Goal: Information Seeking & Learning: Understand process/instructions

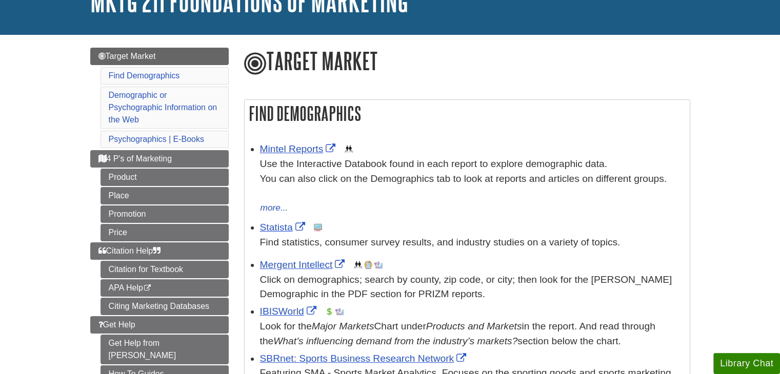
scroll to position [103, 0]
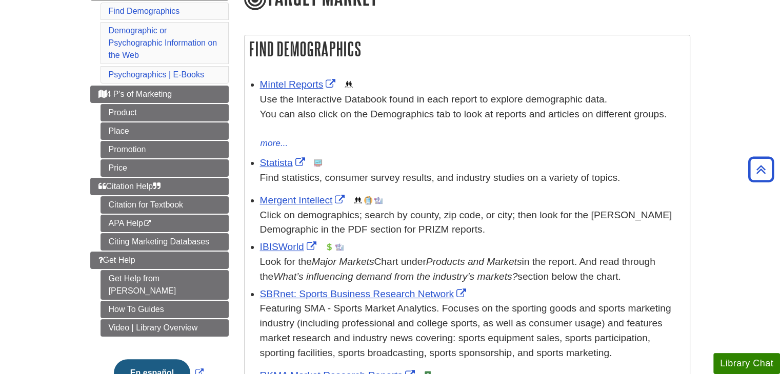
scroll to position [103, 0]
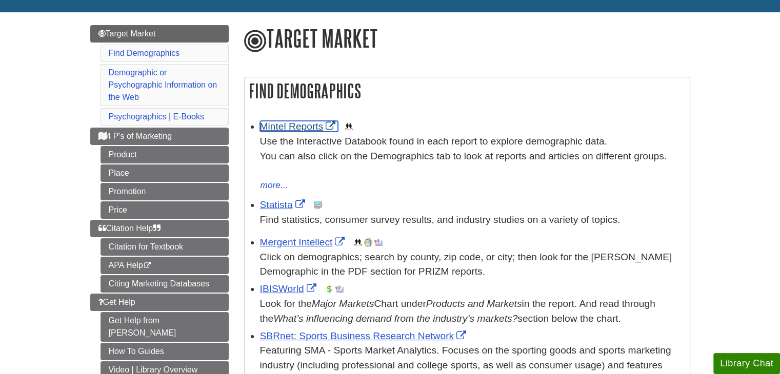
click at [302, 128] on link "Mintel Reports" at bounding box center [299, 126] width 78 height 11
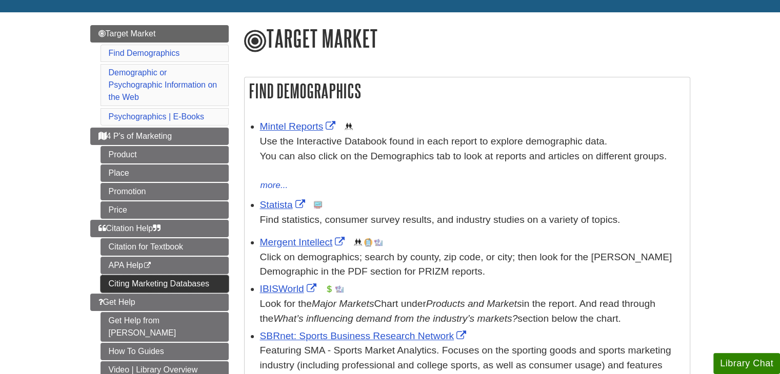
click at [146, 284] on link "Citing Marketing Databases" at bounding box center [165, 283] width 128 height 17
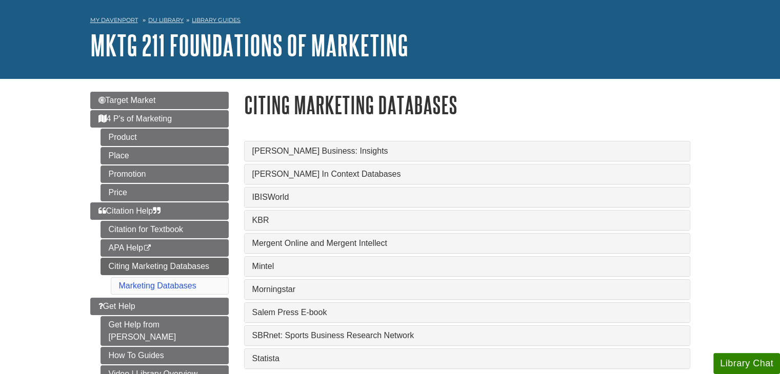
scroll to position [51, 0]
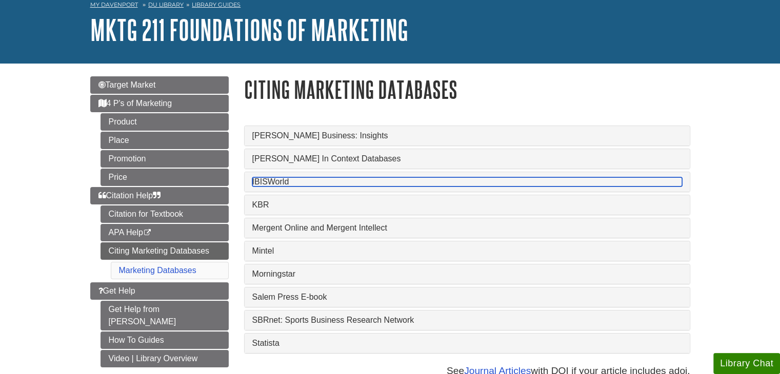
click at [263, 181] on link "IBISWorld" at bounding box center [467, 181] width 430 height 9
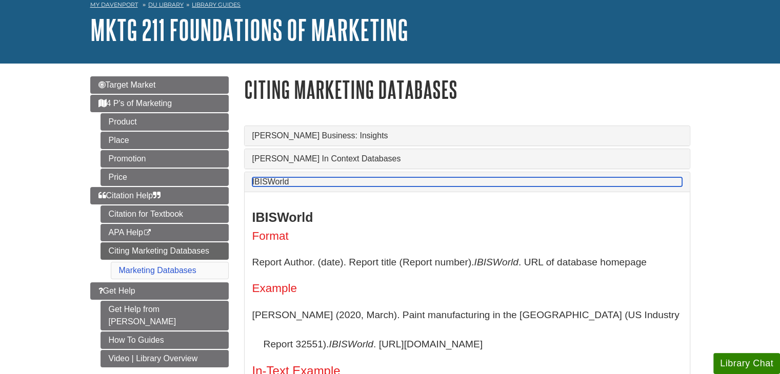
scroll to position [103, 0]
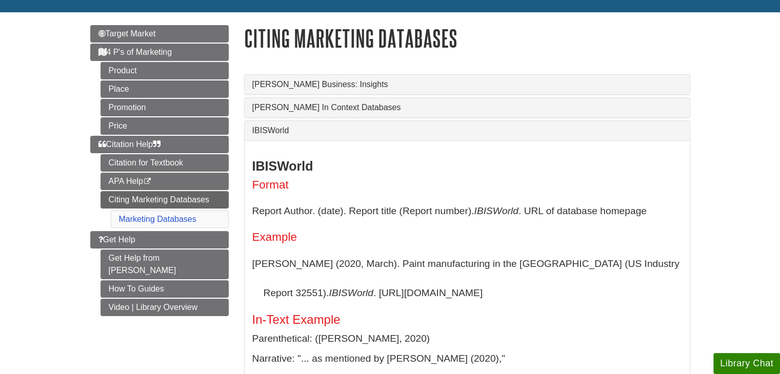
drag, startPoint x: 251, startPoint y: 267, endPoint x: 438, endPoint y: 298, distance: 189.2
click at [438, 298] on div "IBISWorld Format Report Author. (date). Report title (Report number). IBISWorld…" at bounding box center [467, 268] width 445 height 255
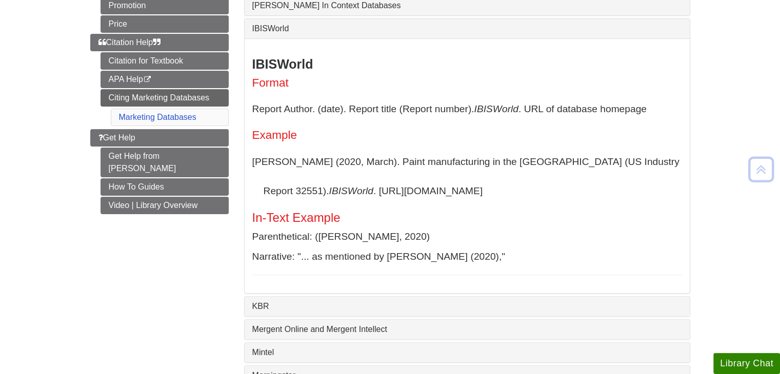
scroll to position [205, 0]
drag, startPoint x: 318, startPoint y: 234, endPoint x: 395, endPoint y: 241, distance: 77.2
click at [395, 241] on p "Parenthetical: (Fernandez, 2020)" at bounding box center [467, 236] width 430 height 15
drag, startPoint x: 254, startPoint y: 158, endPoint x: 449, endPoint y: 191, distance: 197.6
click at [449, 191] on p "Fernandez, C. (2020, March). Paint manufacturing in the US (US Industry Report …" at bounding box center [467, 176] width 430 height 59
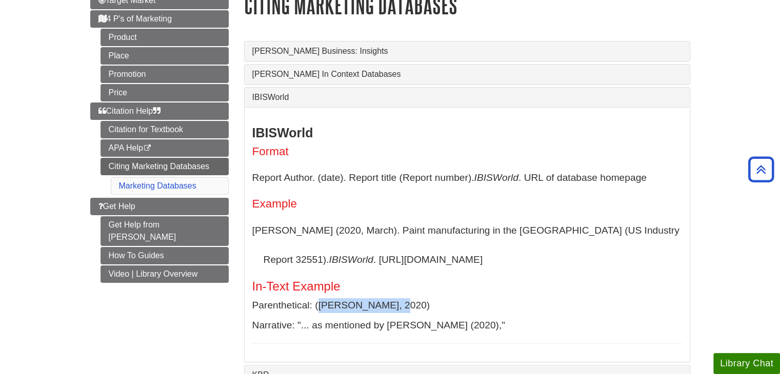
scroll to position [103, 0]
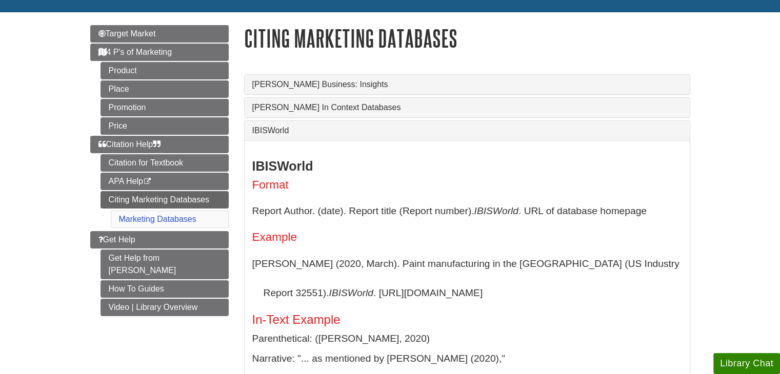
click at [138, 178] on link "APA Help This link opens in a new window" at bounding box center [165, 181] width 128 height 17
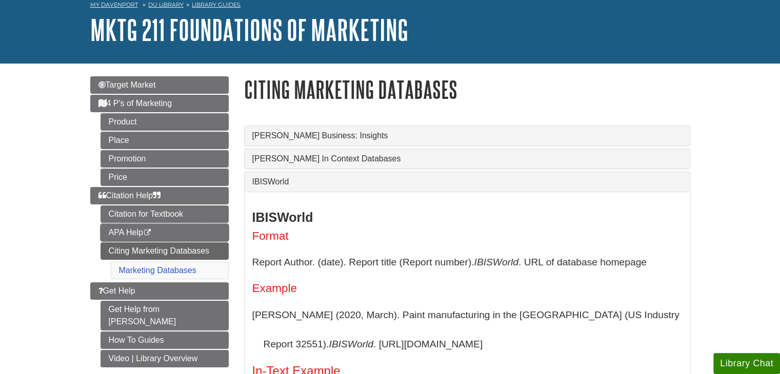
scroll to position [51, 0]
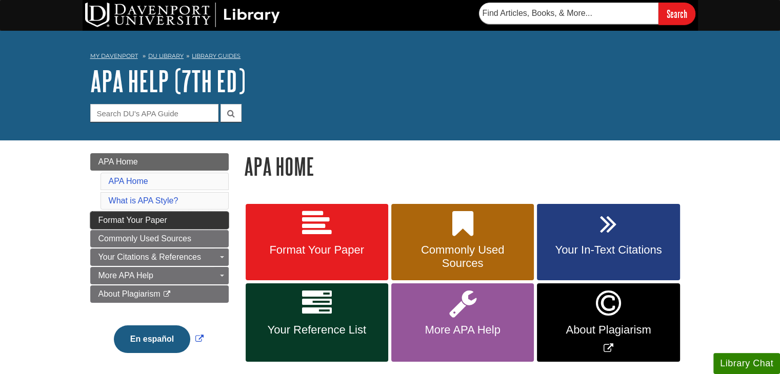
click at [135, 222] on span "Format Your Paper" at bounding box center [132, 220] width 69 height 9
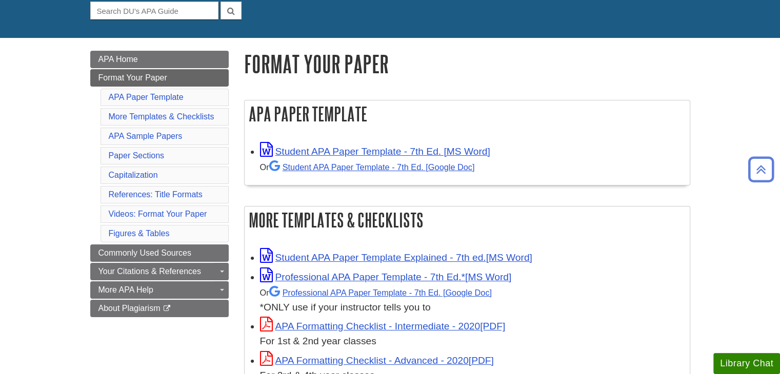
scroll to position [51, 0]
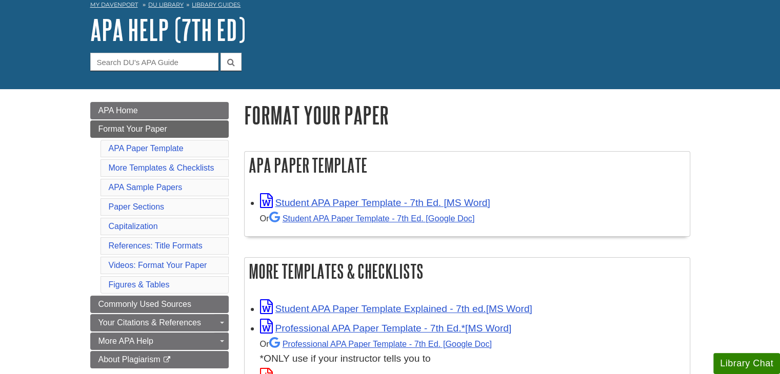
drag, startPoint x: 251, startPoint y: 165, endPoint x: 370, endPoint y: 178, distance: 120.2
click at [370, 178] on h2 "APA Paper Template" at bounding box center [467, 165] width 445 height 27
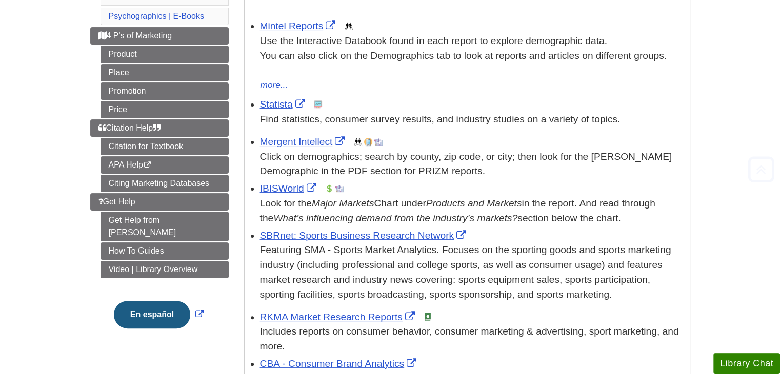
scroll to position [205, 0]
